Goal: Task Accomplishment & Management: Manage account settings

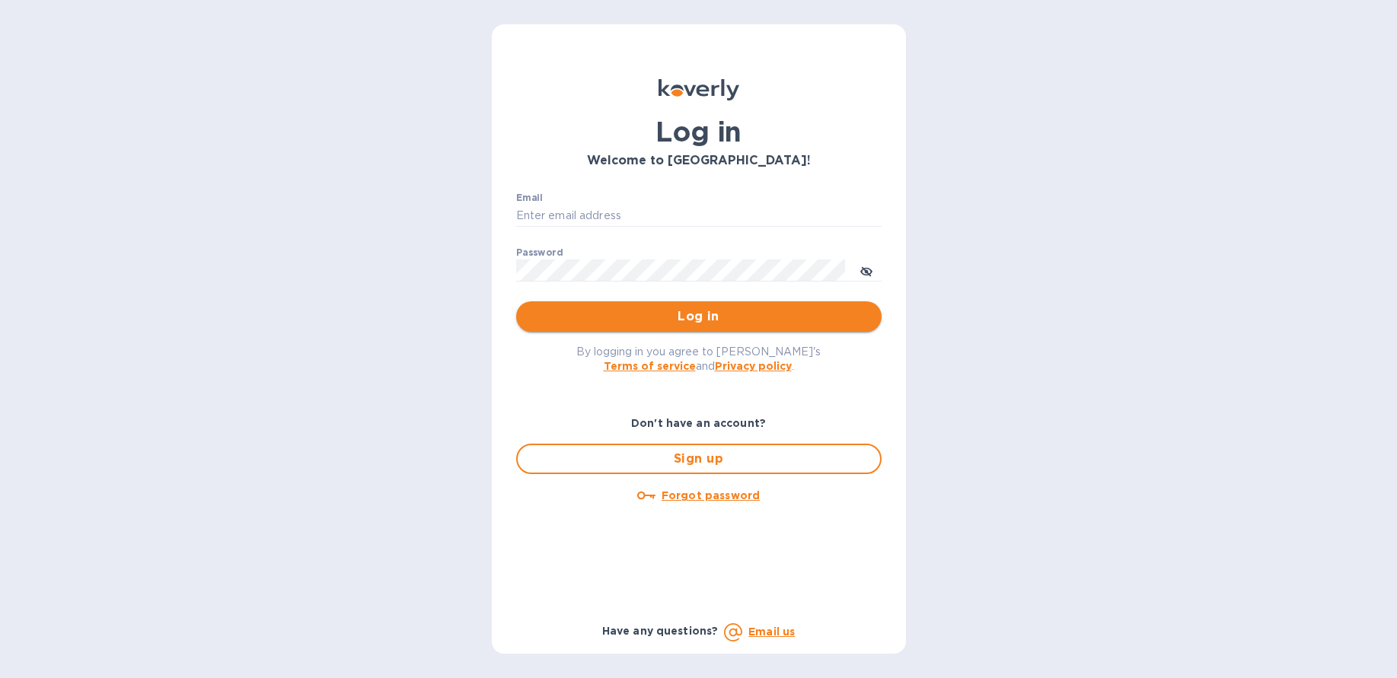
type input "[PERSON_NAME][EMAIL_ADDRESS][DOMAIN_NAME]"
click at [690, 315] on span "Log in" at bounding box center [698, 317] width 341 height 18
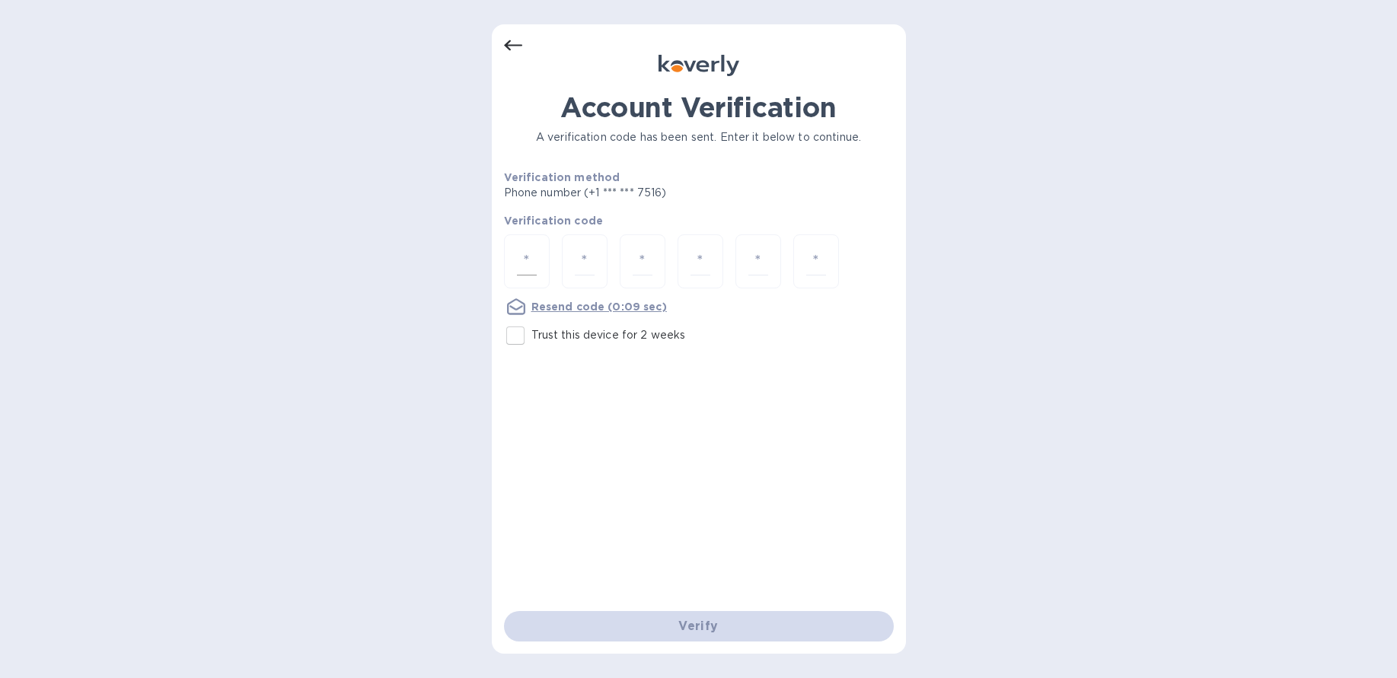
click at [541, 259] on div at bounding box center [527, 261] width 46 height 54
type input "6"
type input "1"
type input "5"
type input "3"
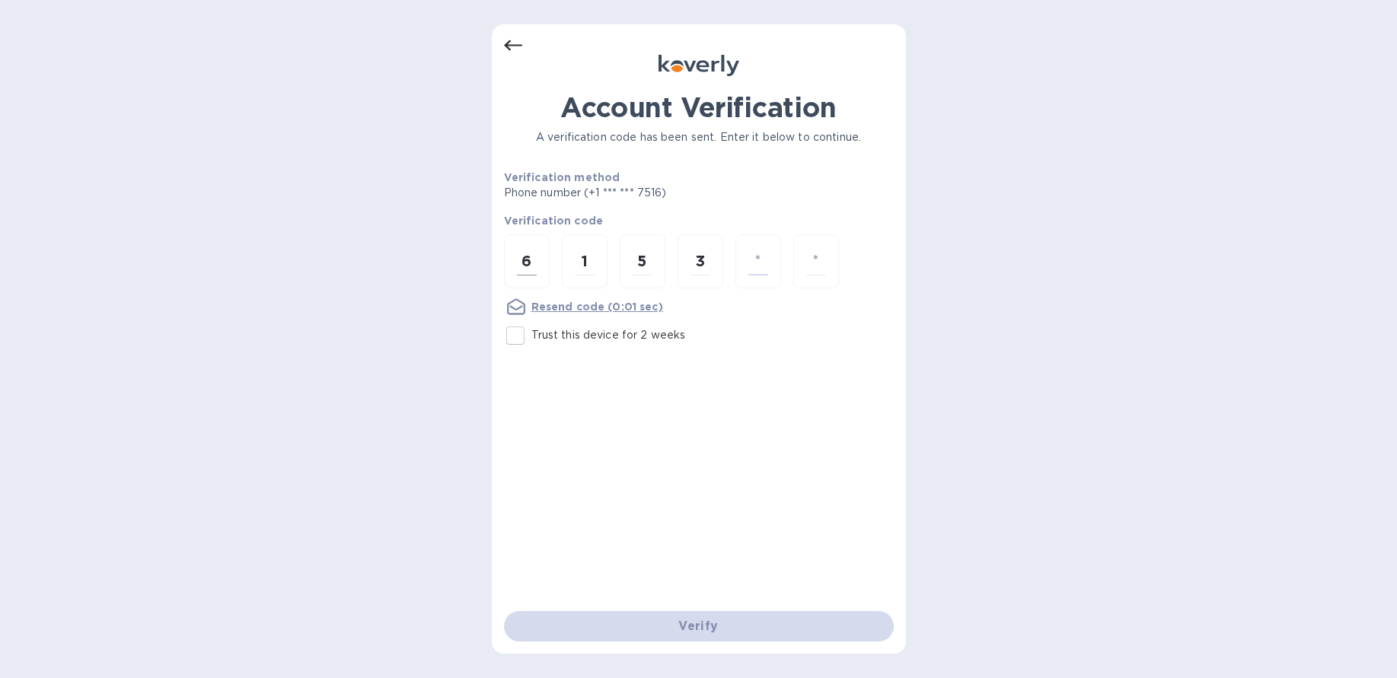
type input "7"
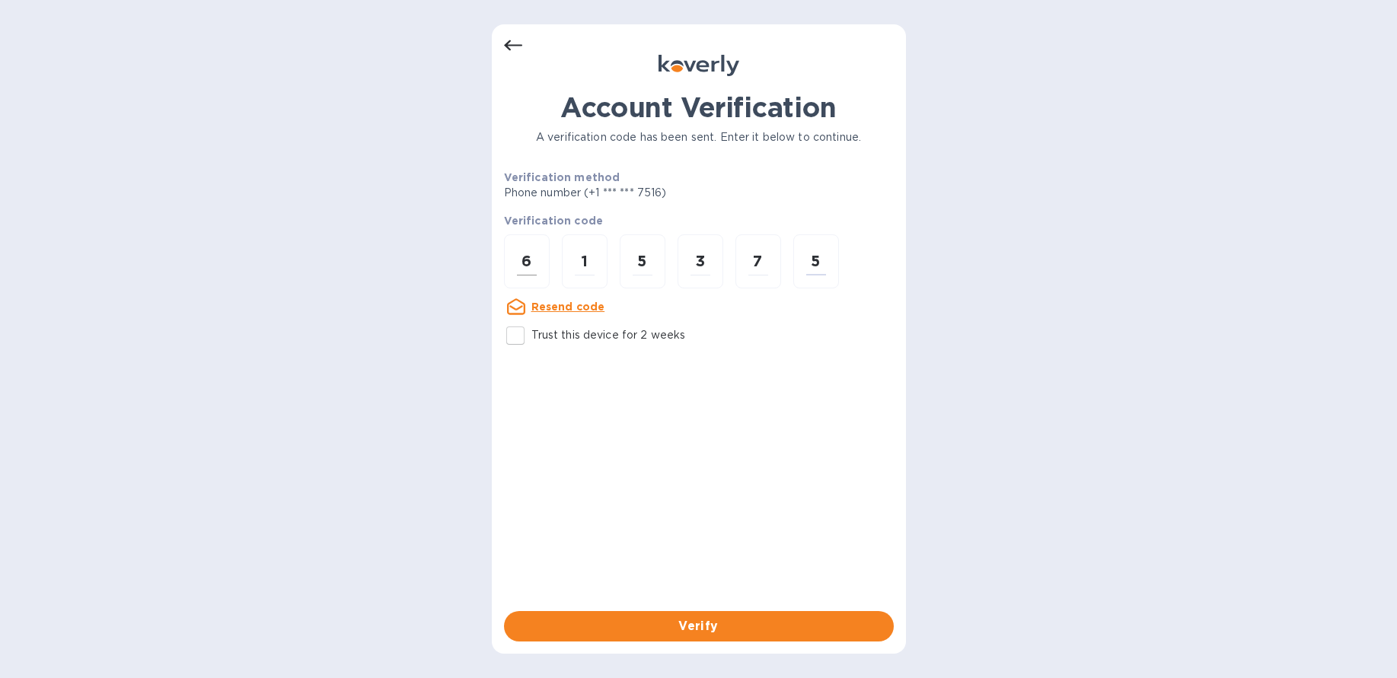
type input "5"
